Goal: Find specific page/section

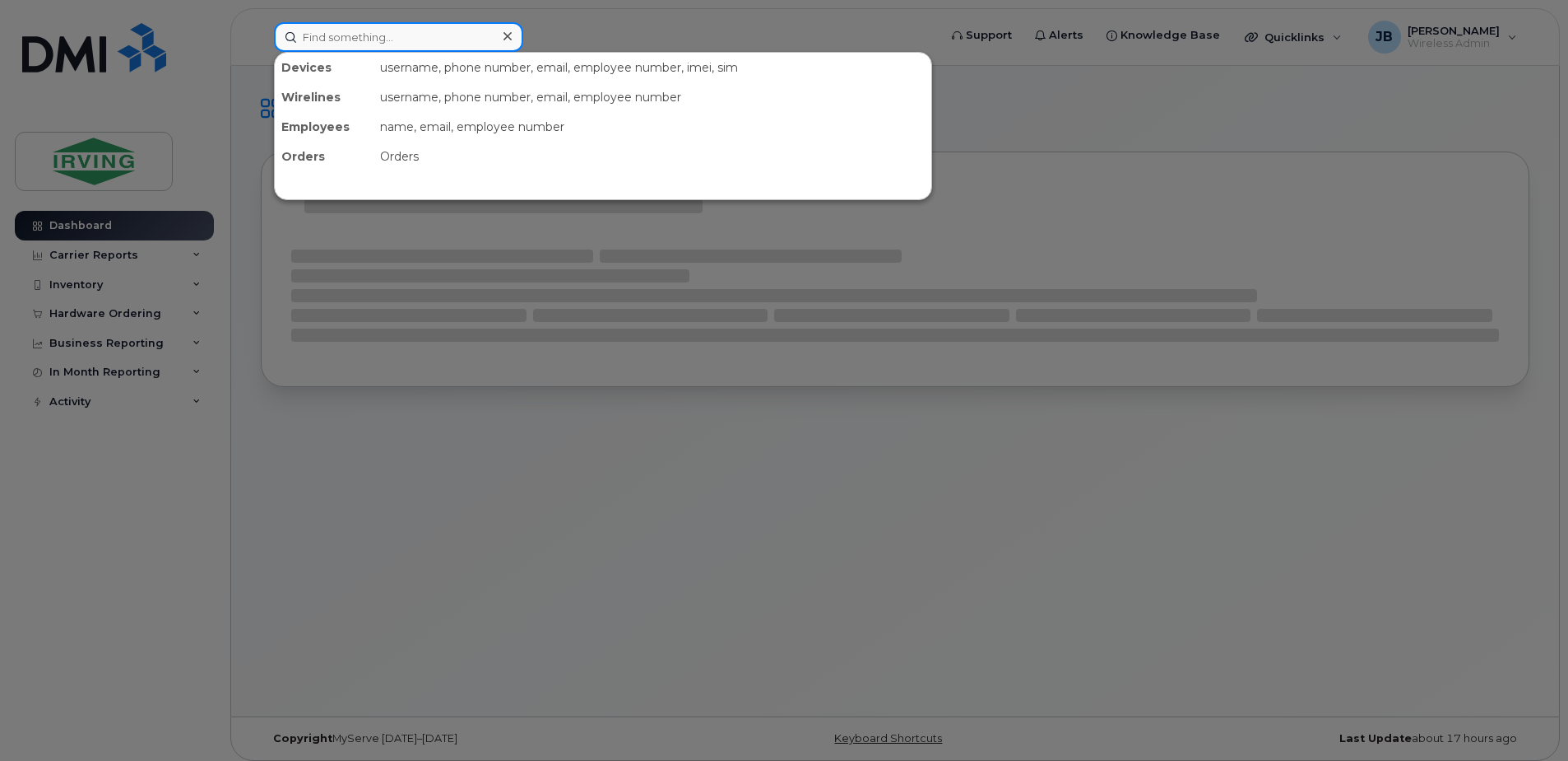
click at [341, 38] on input at bounding box center [399, 36] width 249 height 30
paste input "5062735234"
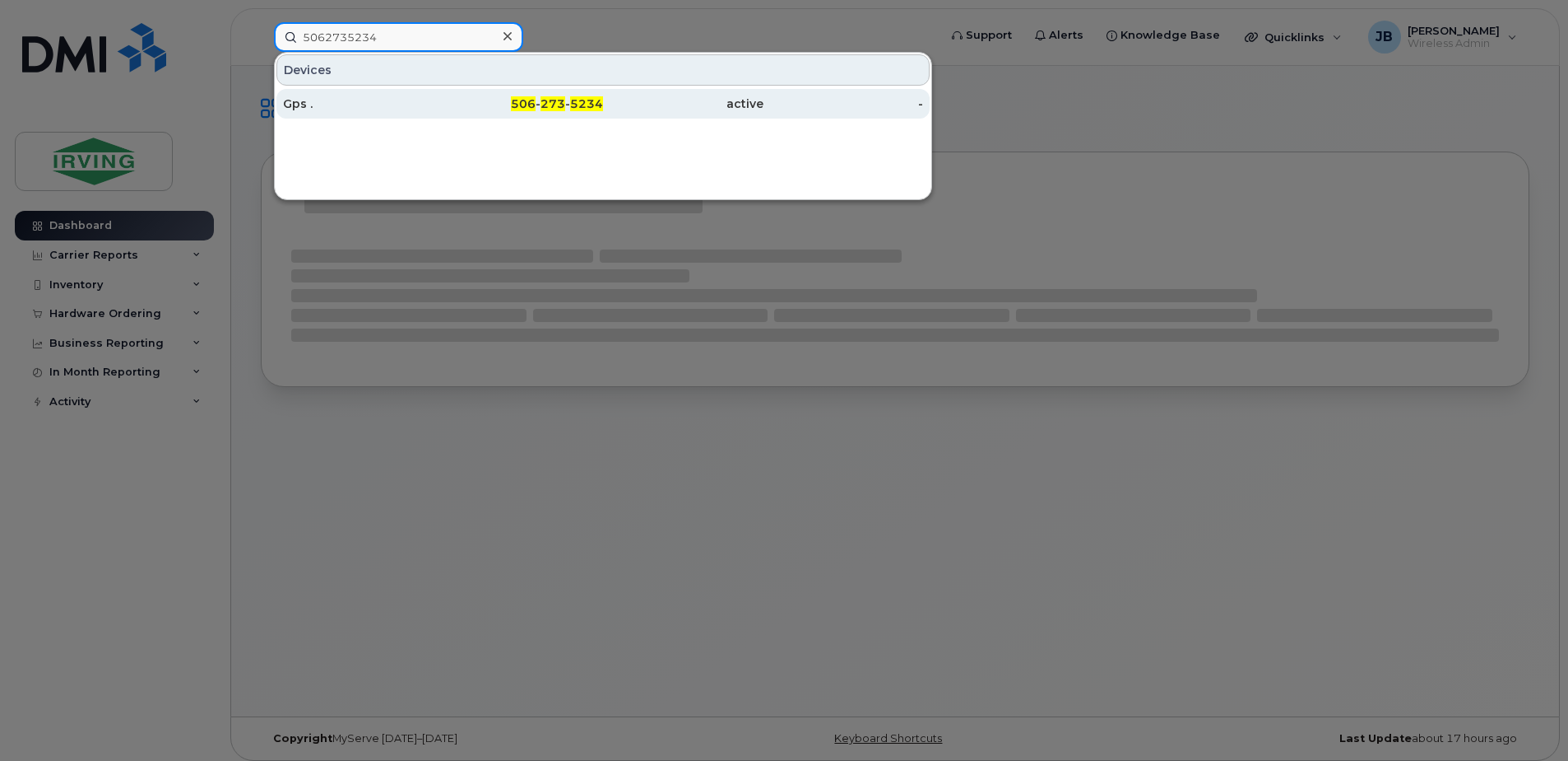
type input "5062735234"
click at [301, 104] on div "Gps ." at bounding box center [363, 103] width 161 height 16
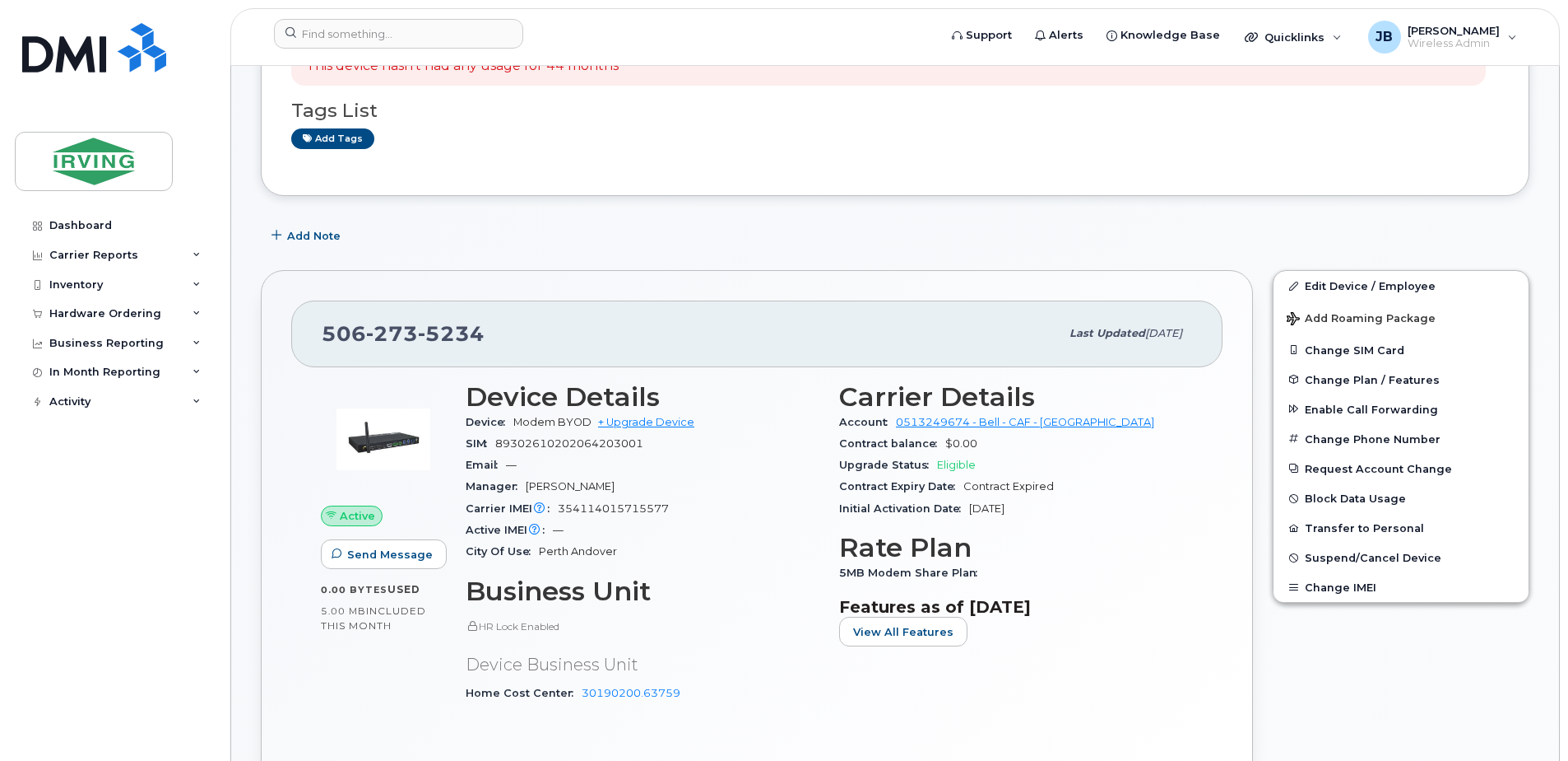
scroll to position [330, 0]
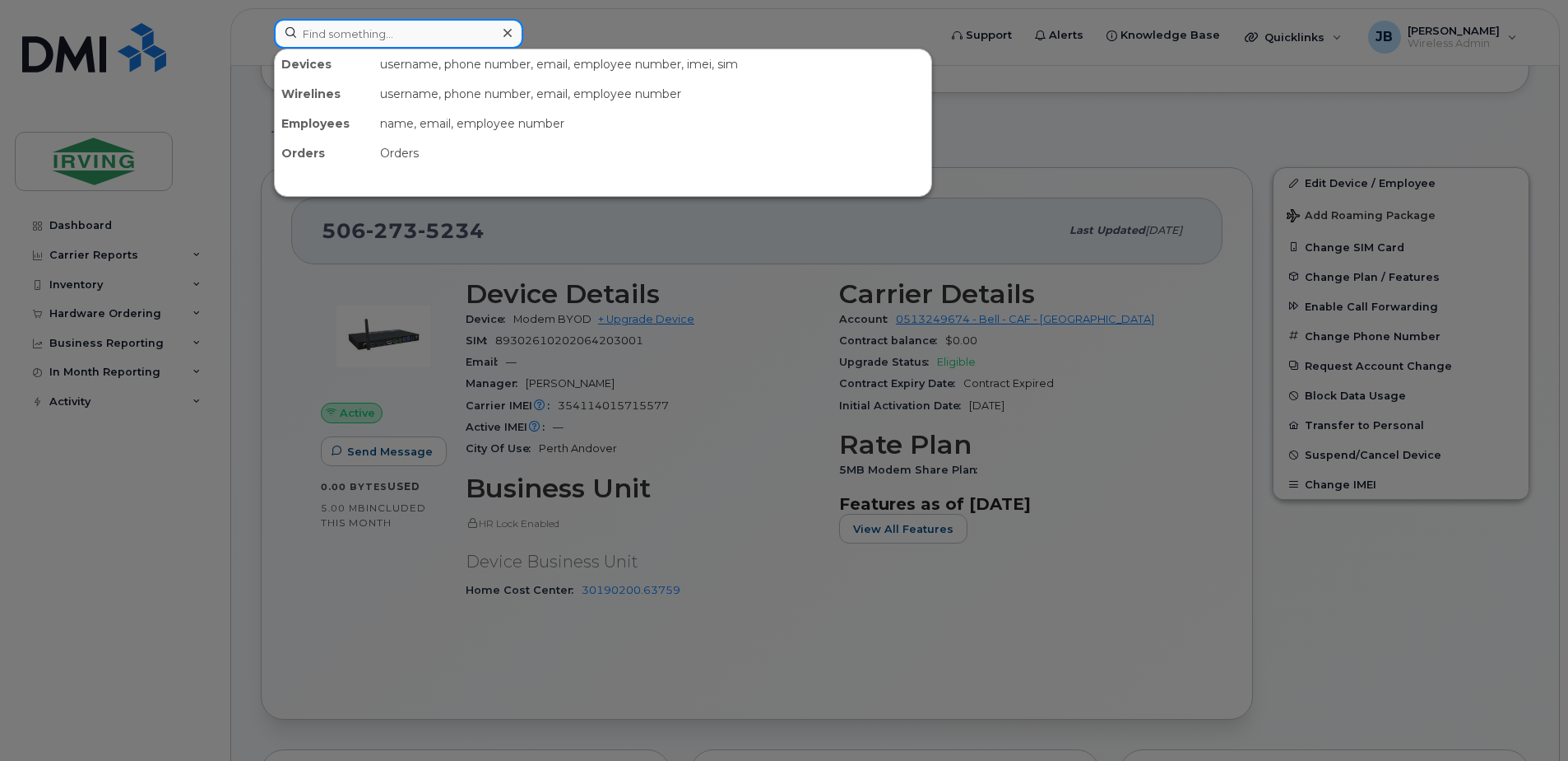
click at [385, 34] on input at bounding box center [399, 33] width 249 height 30
paste input "9024391898"
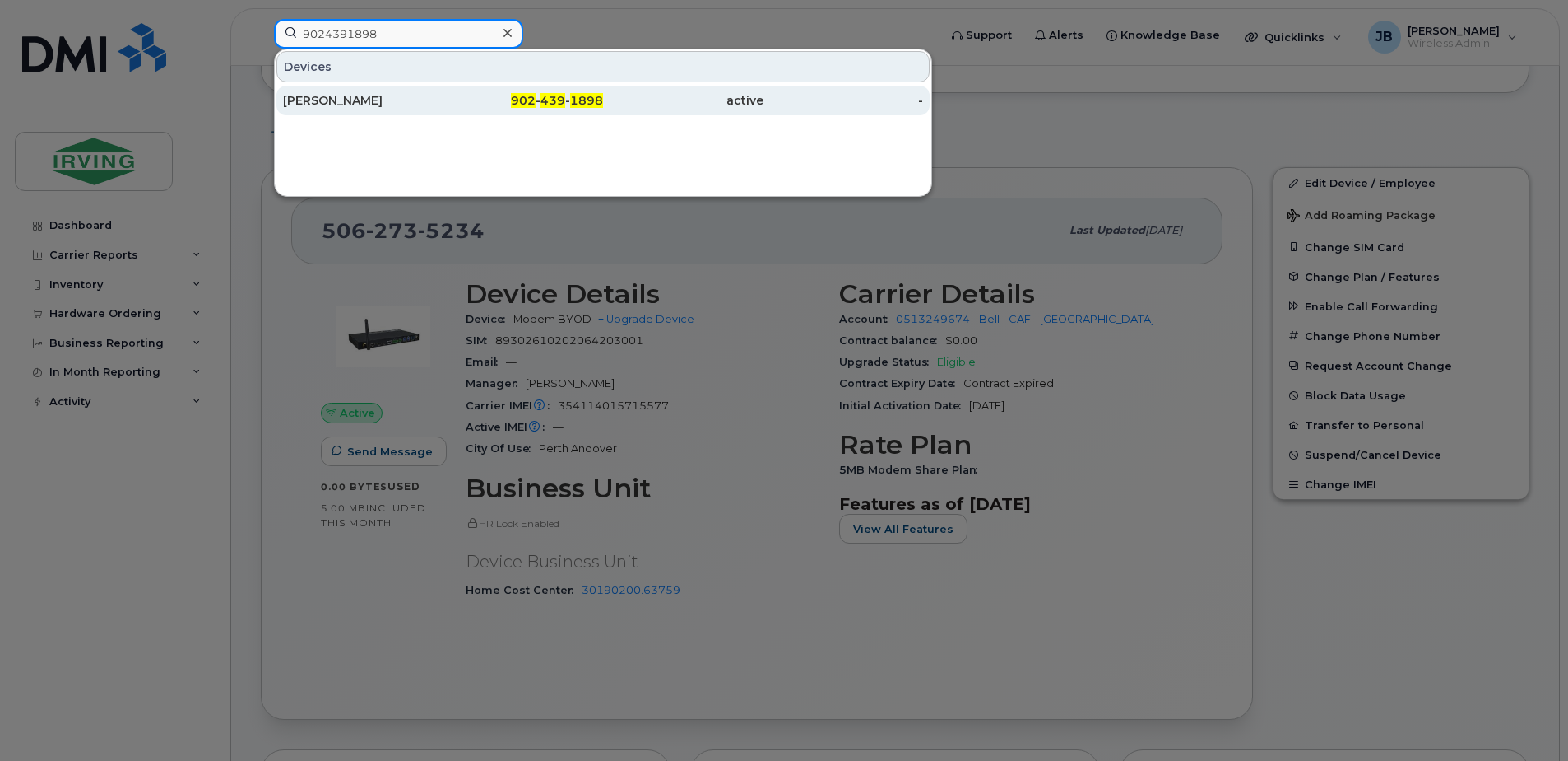
type input "9024391898"
click at [328, 103] on div "Hans Roets" at bounding box center [363, 100] width 161 height 16
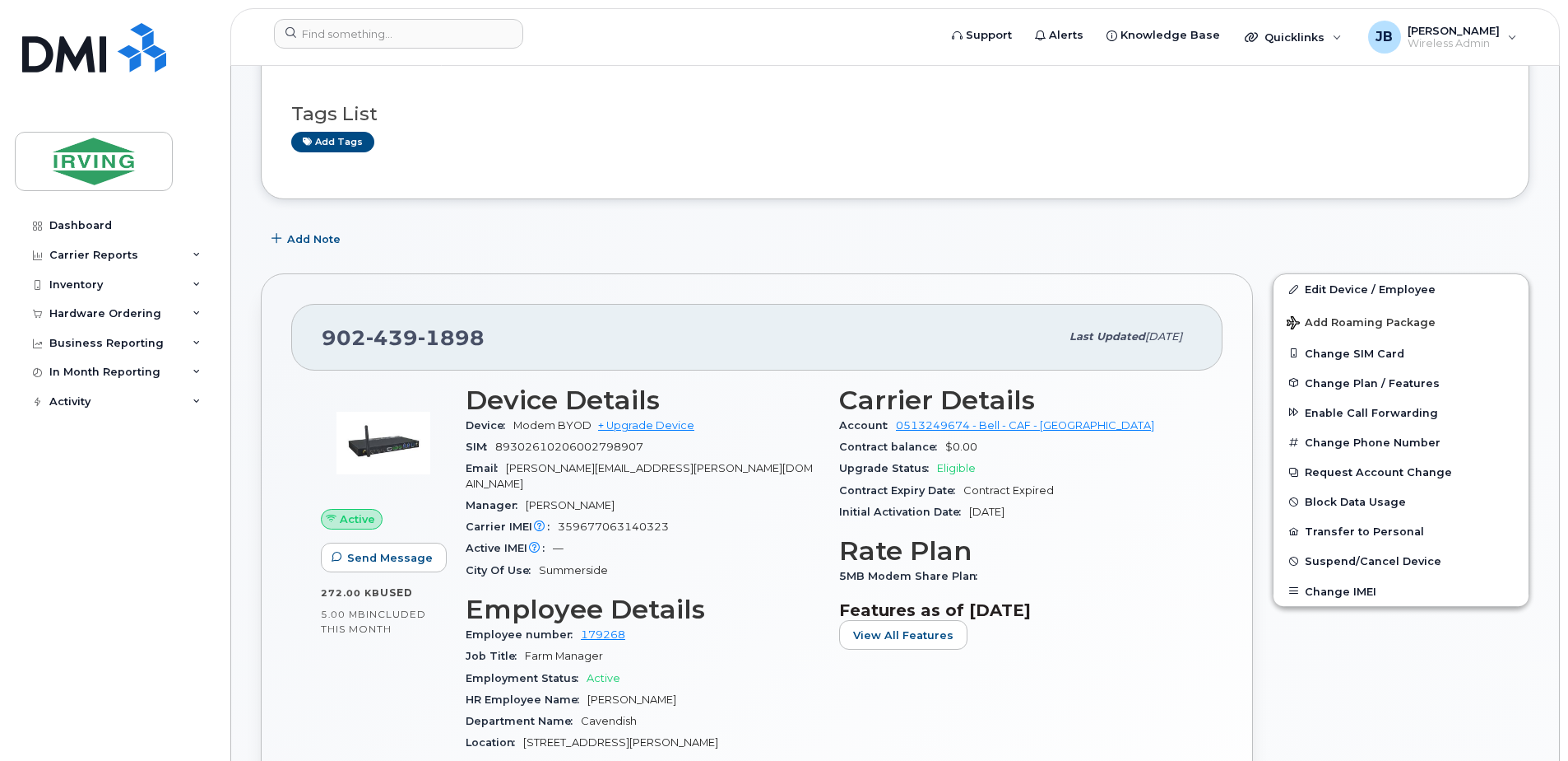
scroll to position [330, 0]
